Goal: Navigation & Orientation: Find specific page/section

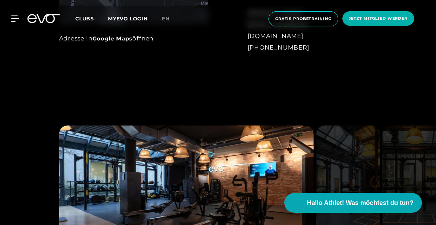
scroll to position [525, 0]
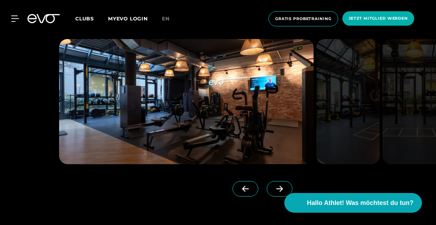
click at [273, 187] on icon at bounding box center [279, 189] width 12 height 6
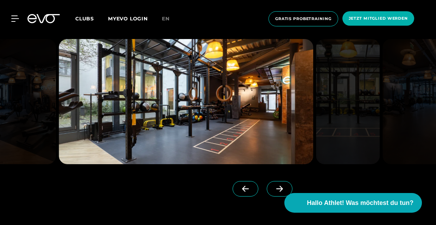
click at [275, 188] on icon at bounding box center [279, 189] width 12 height 6
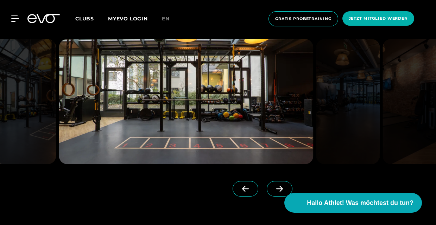
click at [275, 188] on icon at bounding box center [279, 189] width 12 height 6
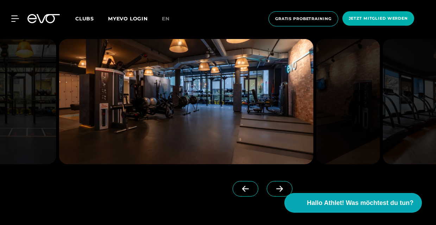
click at [275, 188] on icon at bounding box center [279, 189] width 12 height 6
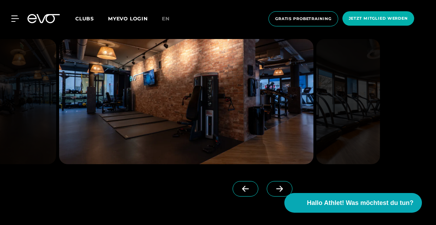
click at [275, 188] on icon at bounding box center [279, 189] width 12 height 6
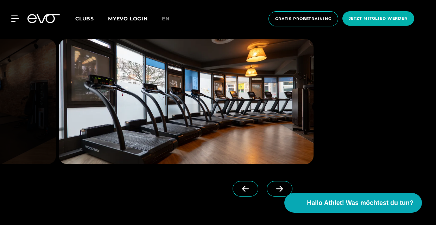
click at [275, 188] on icon at bounding box center [279, 189] width 12 height 6
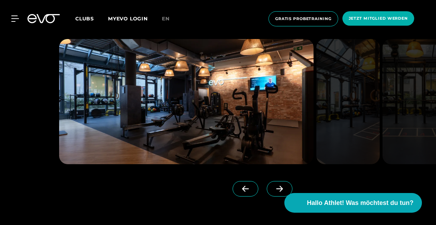
click at [275, 188] on icon at bounding box center [279, 189] width 12 height 6
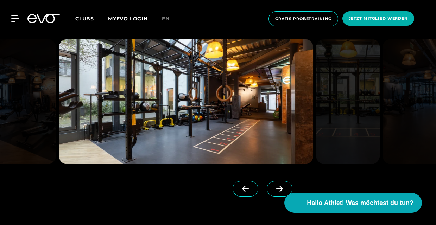
click at [275, 188] on icon at bounding box center [279, 189] width 12 height 6
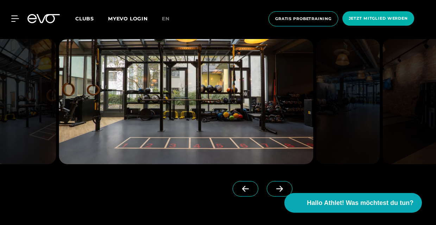
click at [275, 188] on icon at bounding box center [279, 189] width 12 height 6
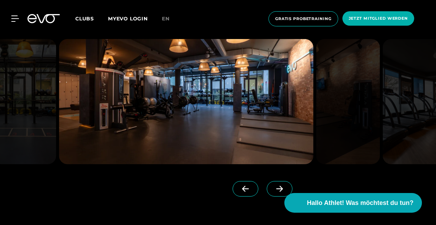
click at [275, 188] on icon at bounding box center [279, 189] width 12 height 6
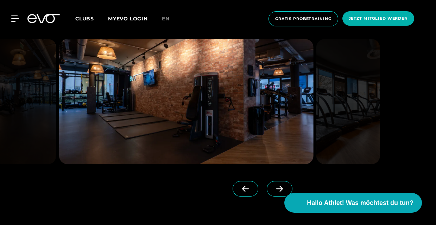
click at [275, 188] on icon at bounding box center [279, 189] width 12 height 6
